Goal: Information Seeking & Learning: Learn about a topic

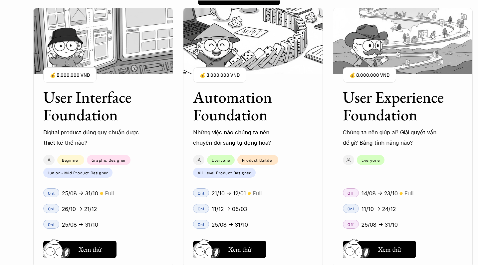
scroll to position [600, 0]
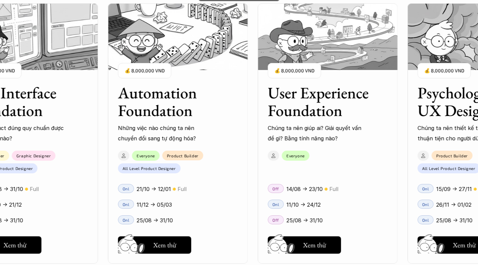
click at [373, 228] on div "Off 14/08 -> 23/10 🟡 Full Onl 11/10 -> 24/12 Off 25/08 -> 31/10 Hay thôi Xem thử" at bounding box center [328, 215] width 140 height 76
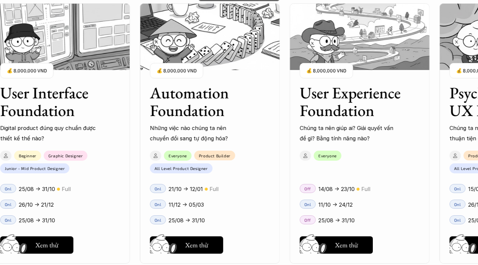
click at [384, 197] on div "Onl 11/10 -> 24/12" at bounding box center [360, 204] width 140 height 16
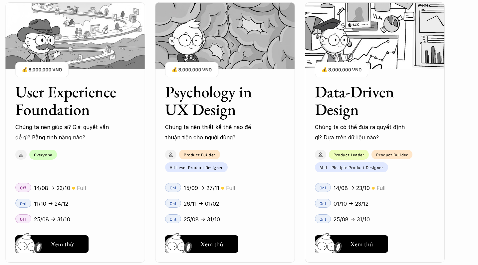
scroll to position [752, 0]
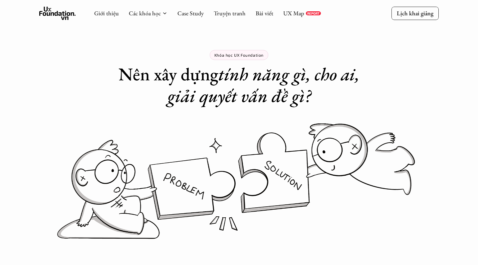
click at [163, 15] on icon at bounding box center [164, 13] width 5 height 5
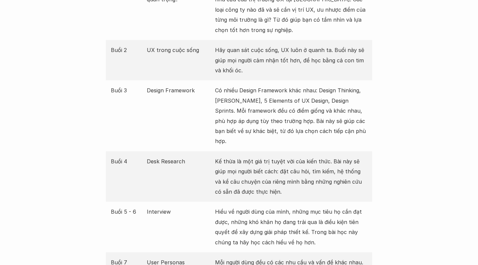
scroll to position [856, 0]
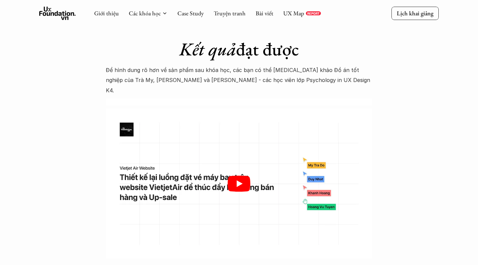
scroll to position [2028, 0]
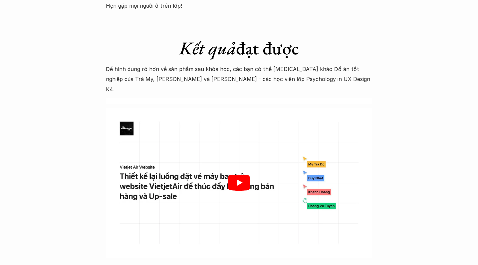
click at [250, 162] on div at bounding box center [239, 183] width 266 height 150
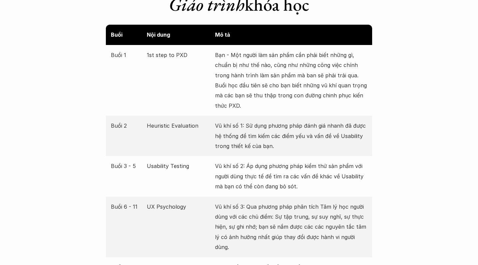
scroll to position [1259, 0]
